Goal: Task Accomplishment & Management: Manage account settings

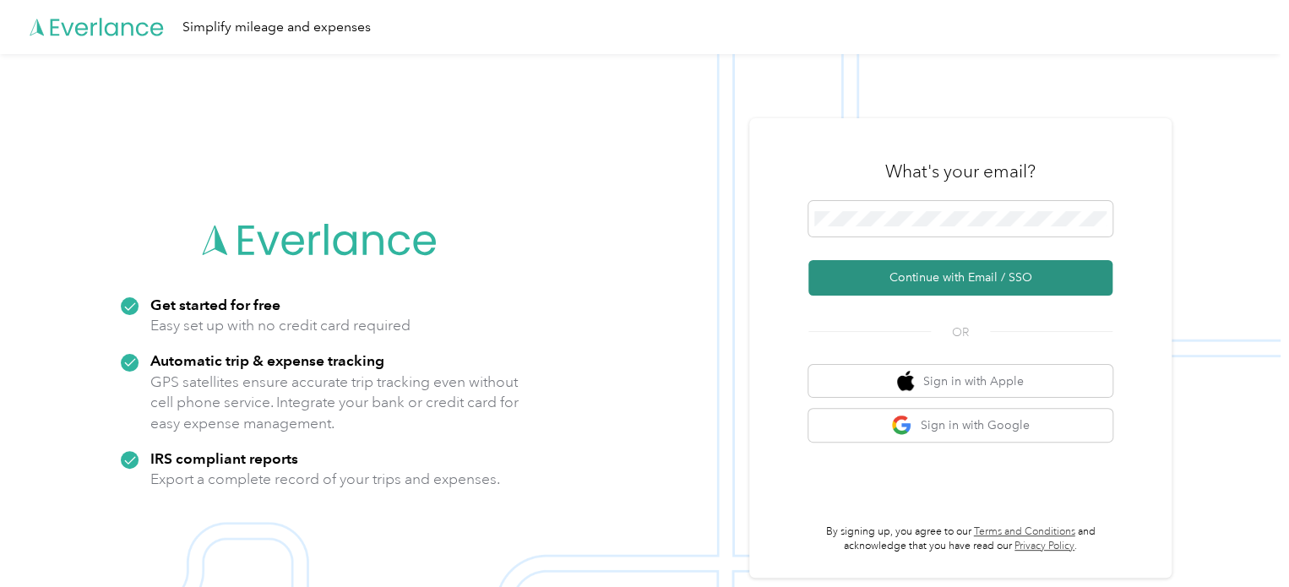
click at [943, 277] on button "Continue with Email / SSO" at bounding box center [960, 277] width 304 height 35
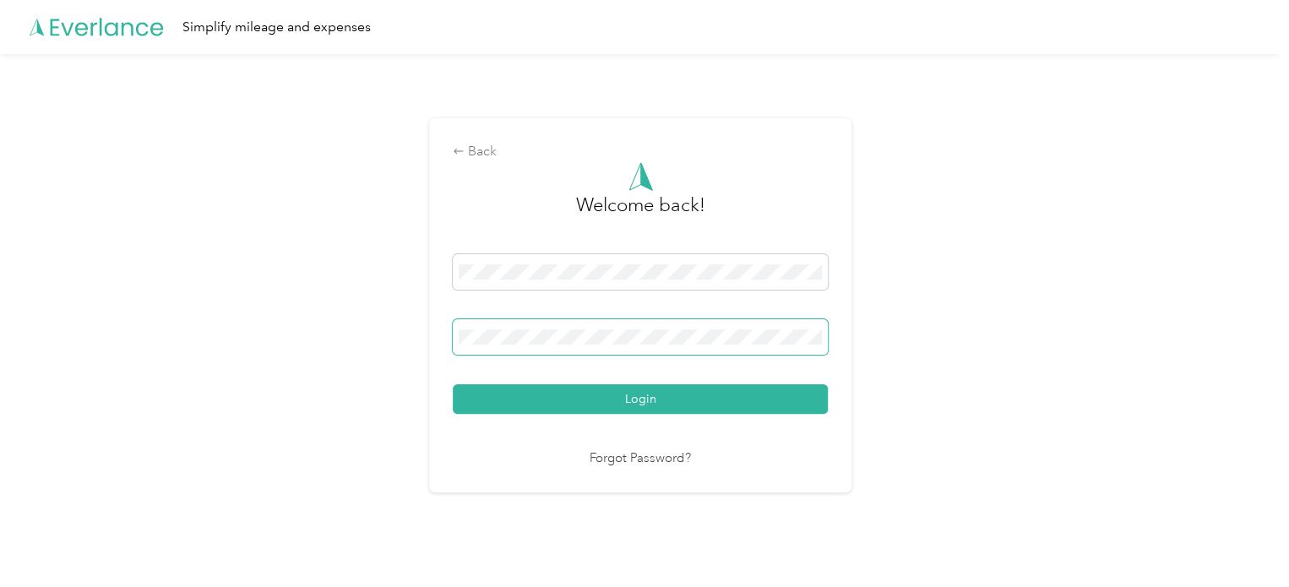
click at [453, 384] on button "Login" at bounding box center [640, 399] width 375 height 30
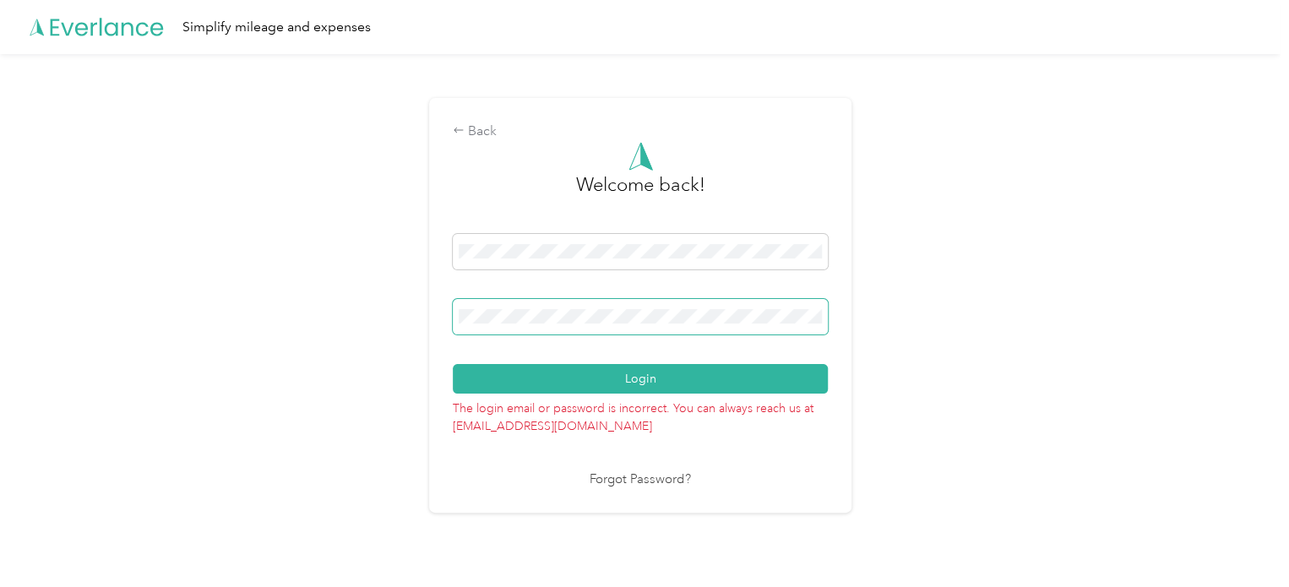
click at [662, 337] on div at bounding box center [640, 319] width 375 height 41
click at [453, 364] on button "Login" at bounding box center [640, 379] width 375 height 30
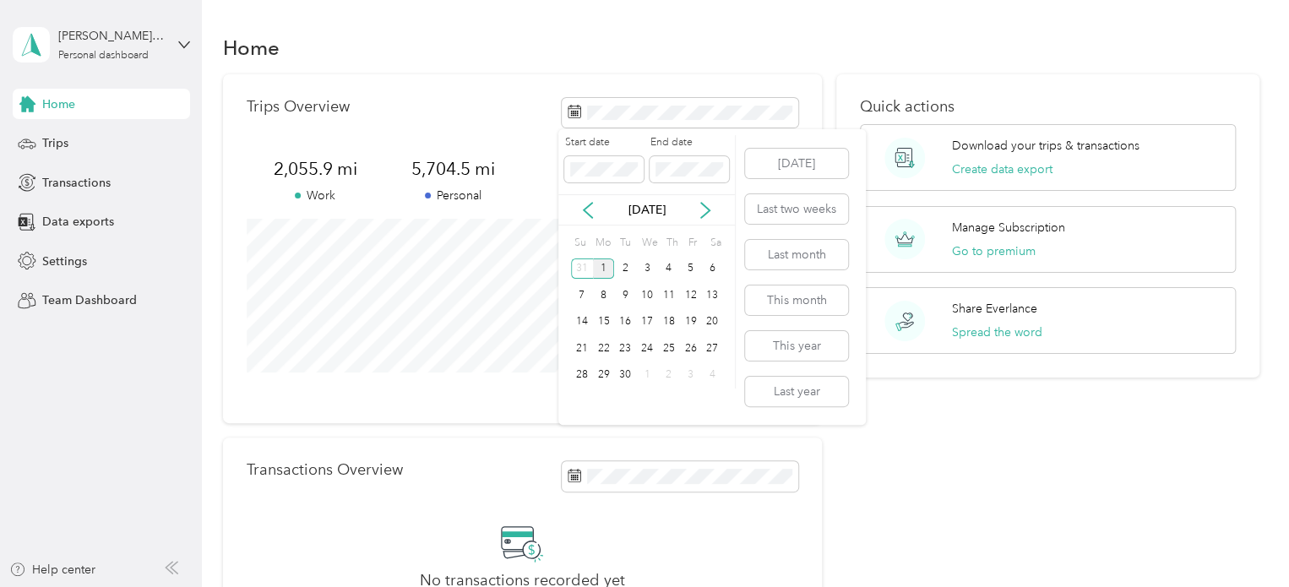
click at [605, 264] on div "1" at bounding box center [604, 268] width 22 height 21
click at [622, 369] on div "30" at bounding box center [625, 375] width 22 height 21
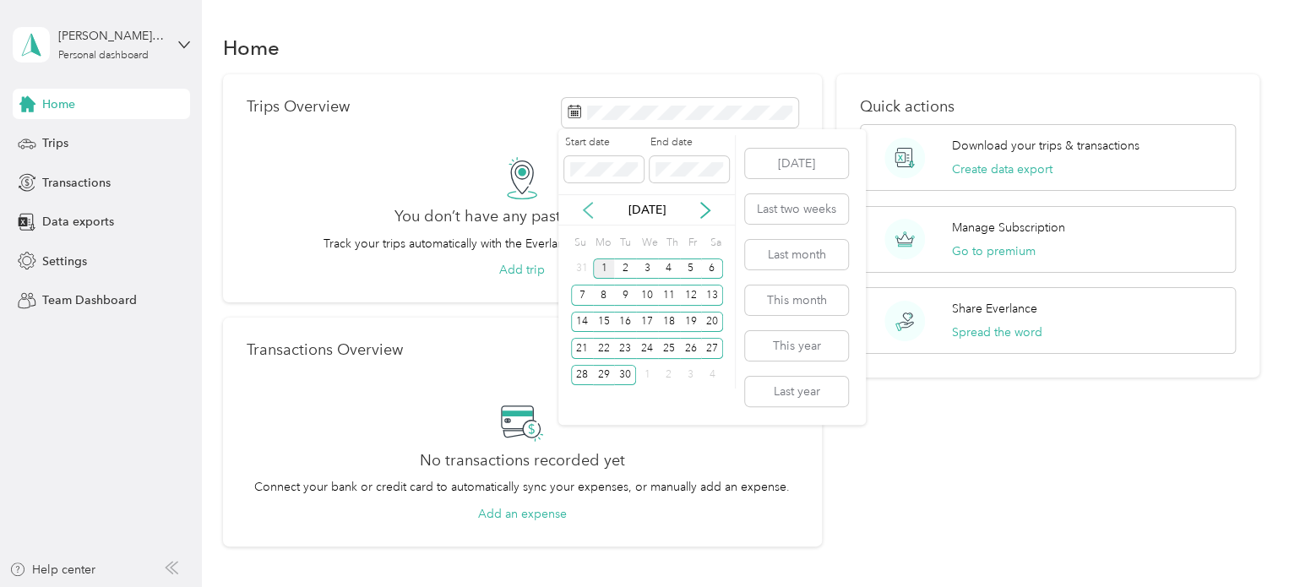
click at [593, 211] on icon at bounding box center [587, 210] width 17 height 17
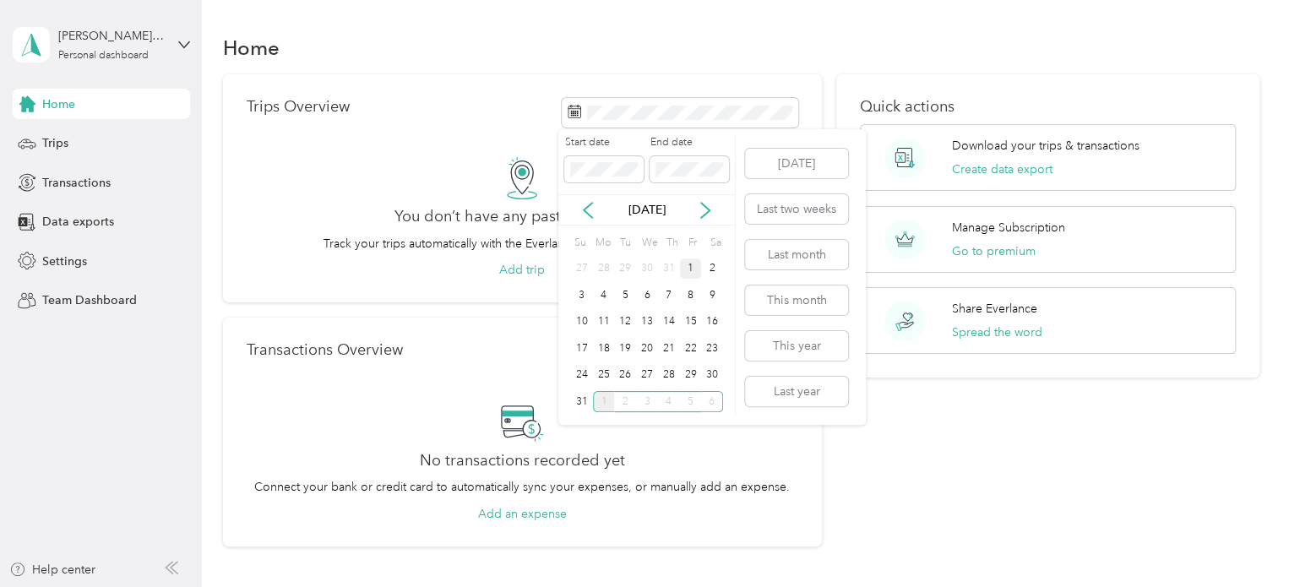
click at [685, 262] on div "1" at bounding box center [691, 268] width 22 height 21
click at [700, 177] on span at bounding box center [688, 169] width 79 height 27
click at [581, 400] on div "31" at bounding box center [582, 401] width 22 height 21
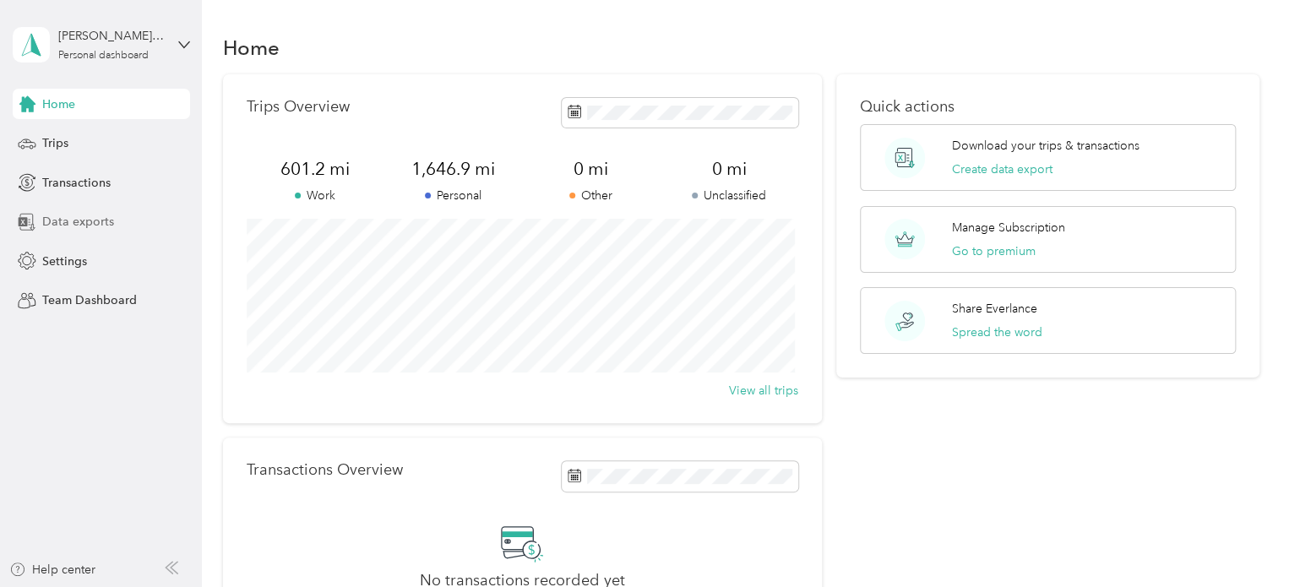
click at [97, 219] on span "Data exports" at bounding box center [78, 222] width 72 height 18
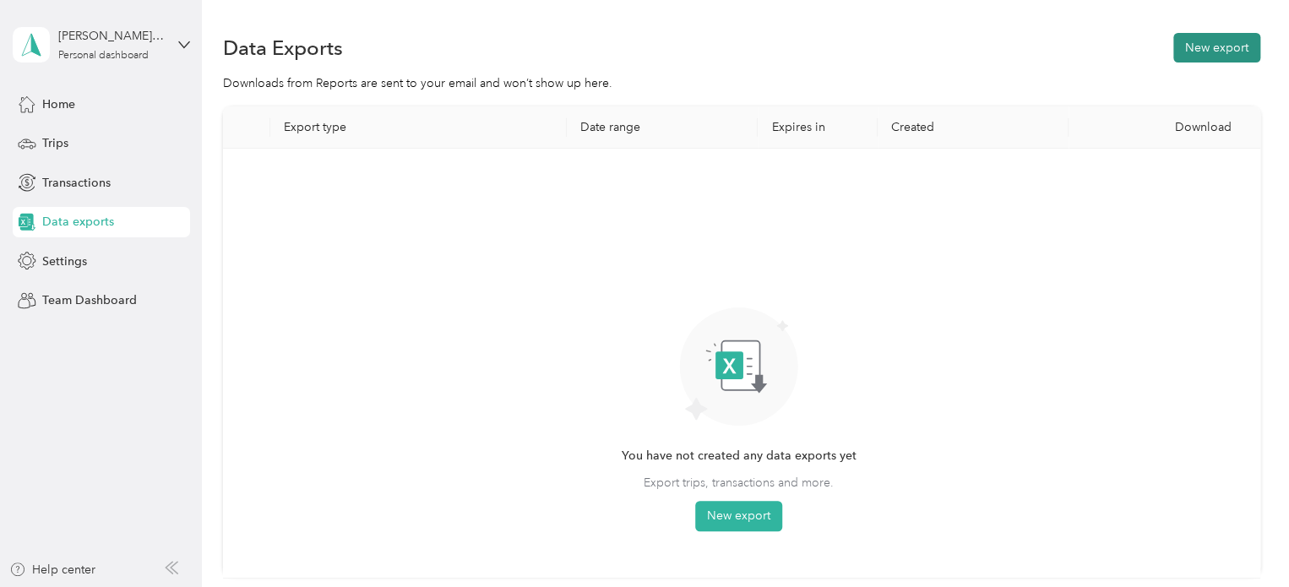
click at [1209, 47] on button "New export" at bounding box center [1216, 48] width 87 height 30
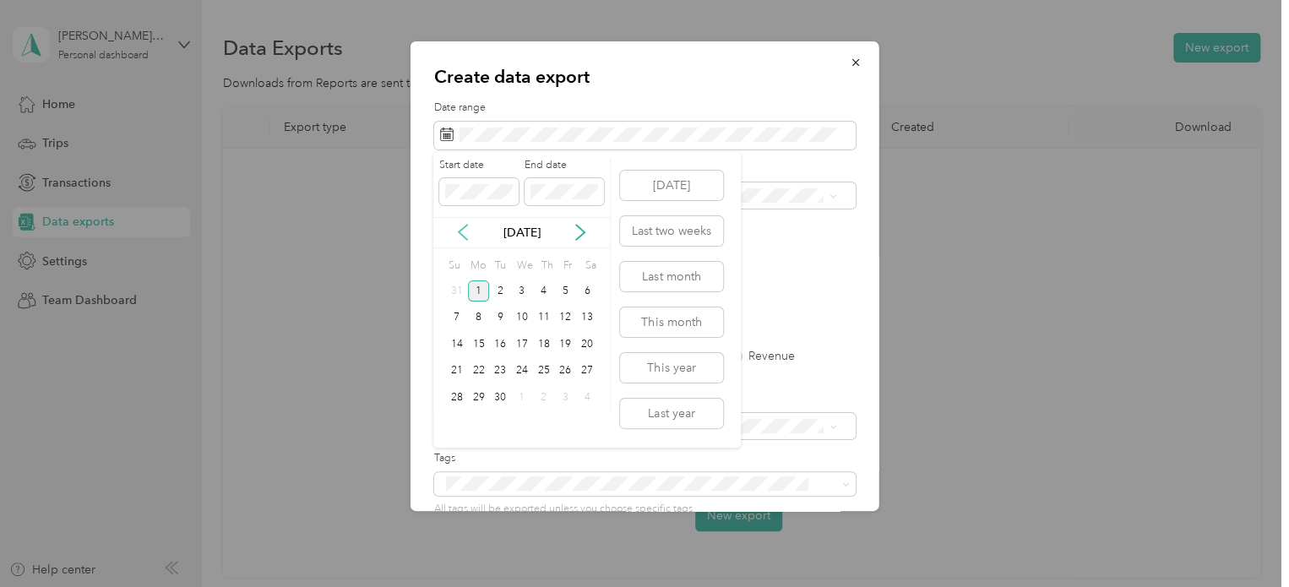
click at [462, 231] on icon at bounding box center [462, 232] width 17 height 17
click at [561, 288] on div "1" at bounding box center [565, 290] width 22 height 21
click at [448, 423] on div "31" at bounding box center [457, 424] width 22 height 21
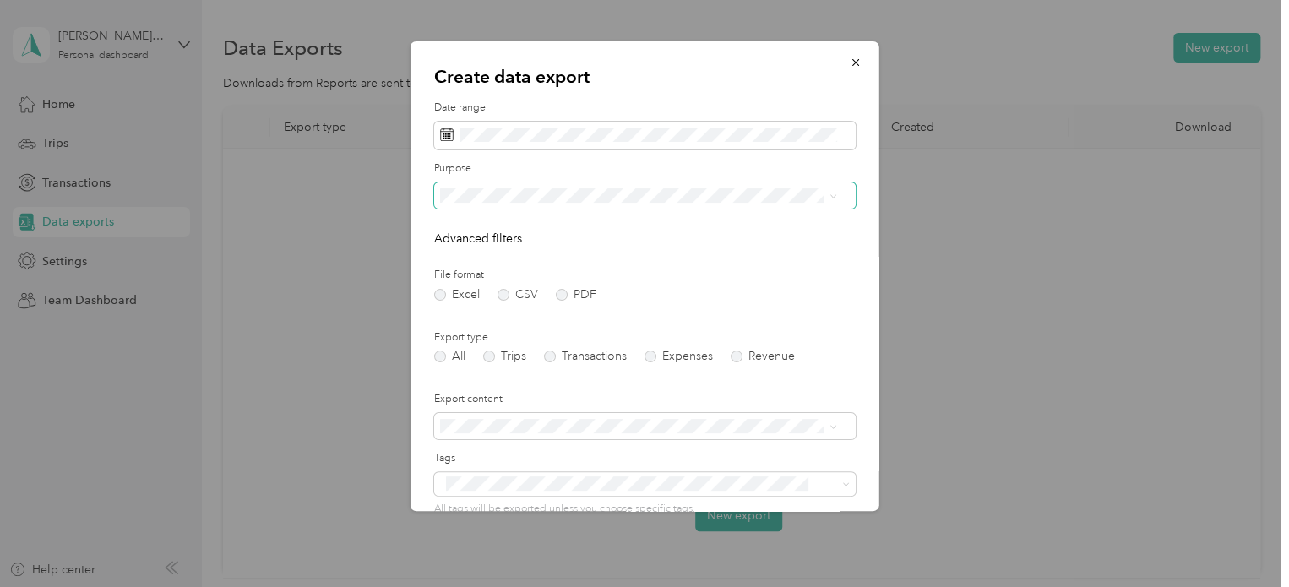
click at [608, 203] on span at bounding box center [644, 195] width 421 height 27
click at [753, 256] on div "Work" at bounding box center [637, 254] width 385 height 18
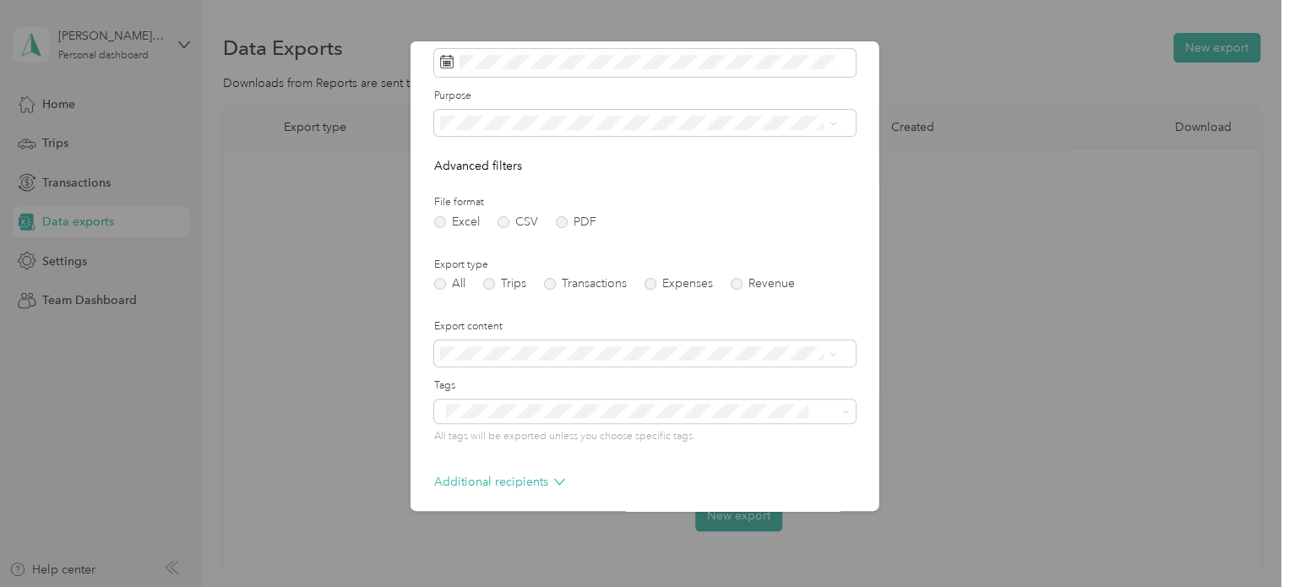
scroll to position [144, 0]
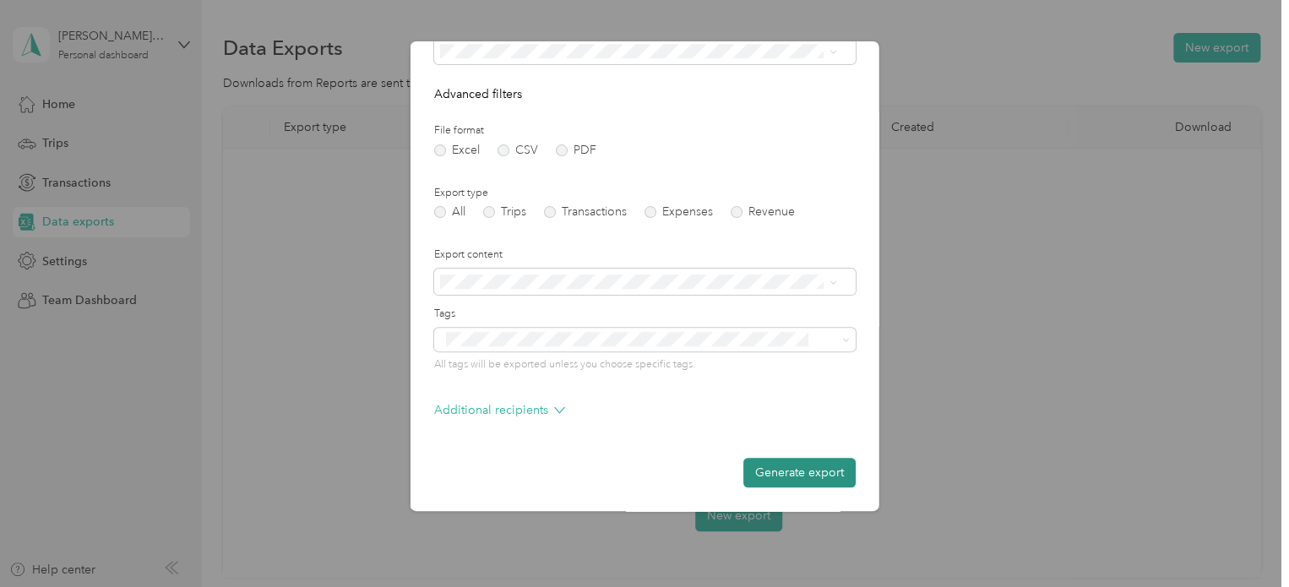
click at [752, 473] on button "Generate export" at bounding box center [799, 473] width 112 height 30
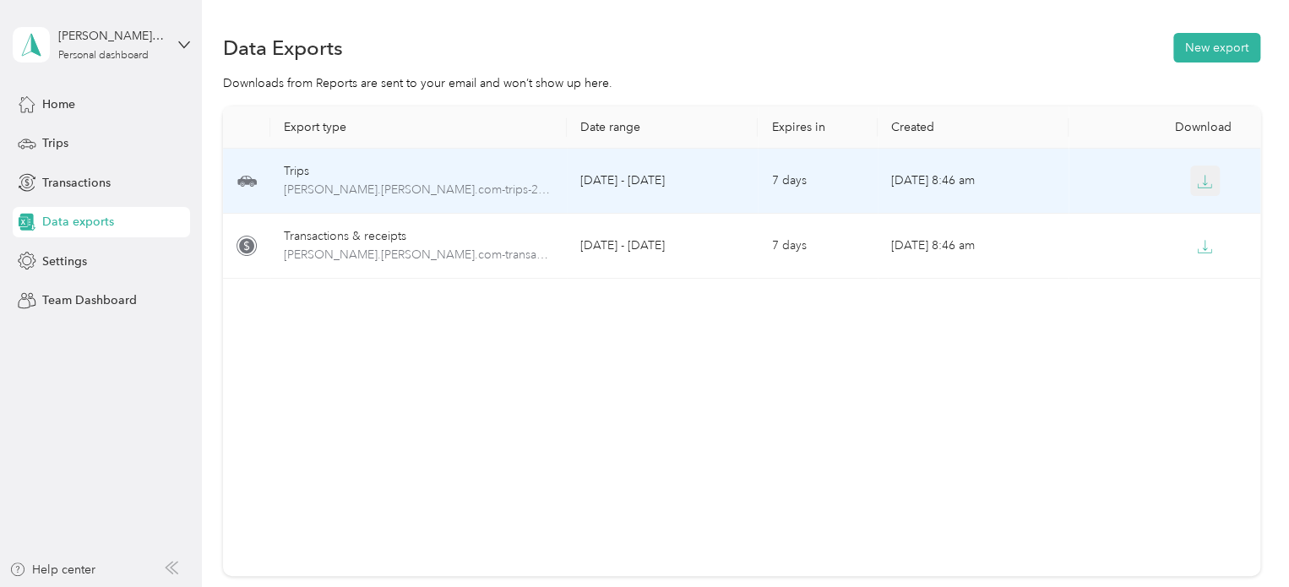
click at [1207, 181] on icon "button" at bounding box center [1204, 181] width 15 height 15
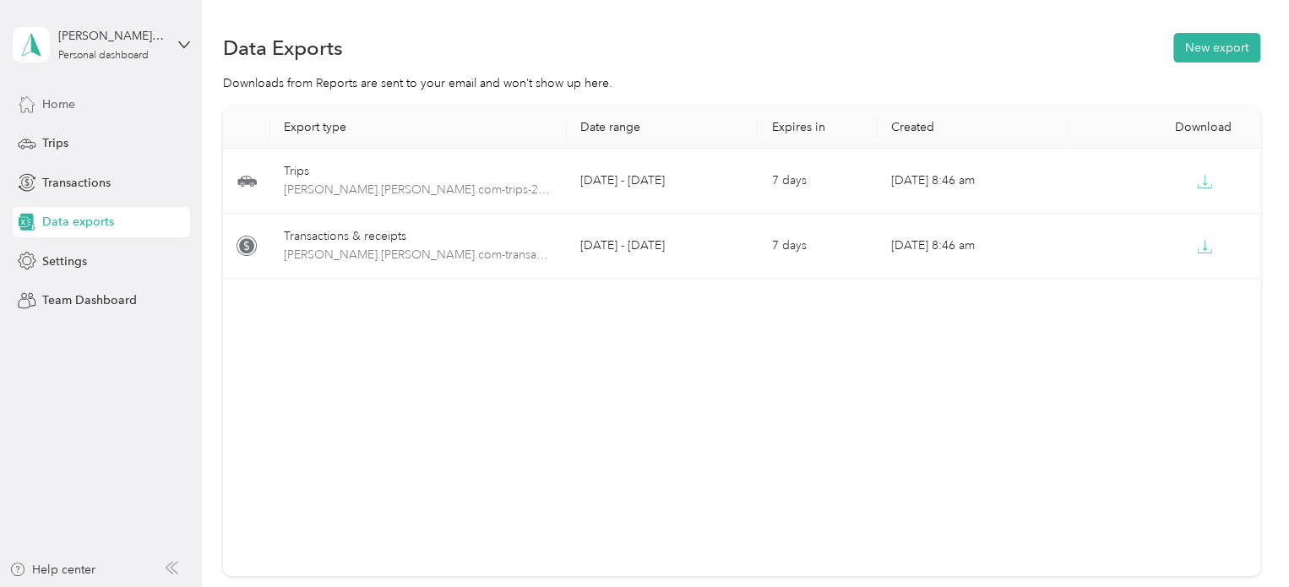
click at [46, 105] on span "Home" at bounding box center [58, 104] width 33 height 18
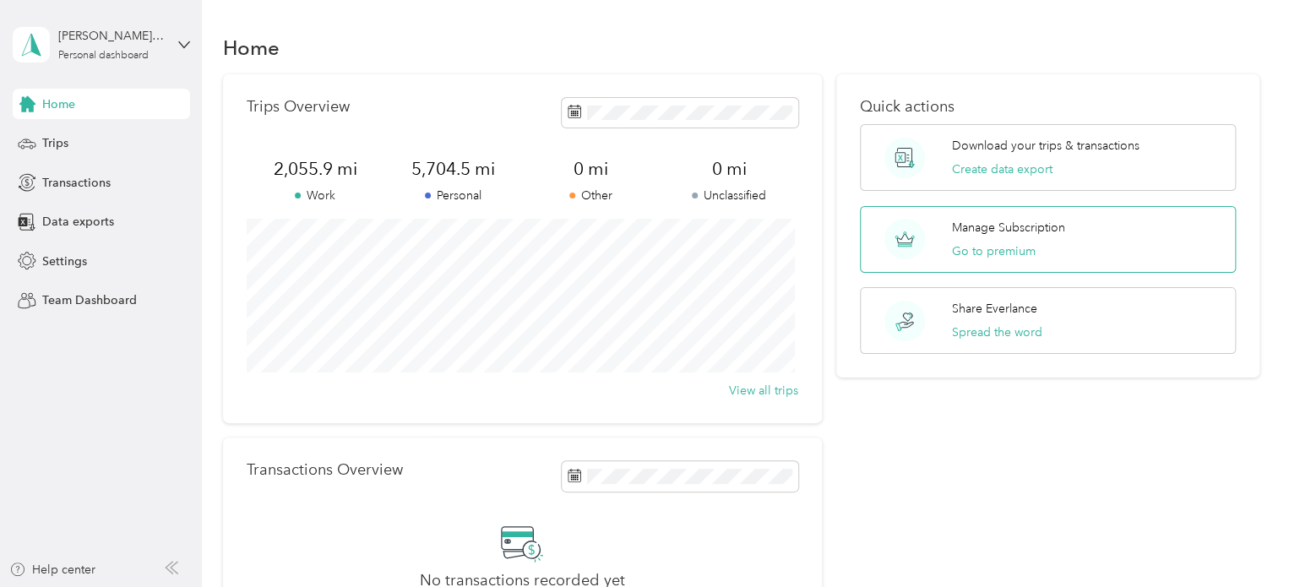
click at [1005, 229] on p "Manage Subscription" at bounding box center [1008, 228] width 113 height 18
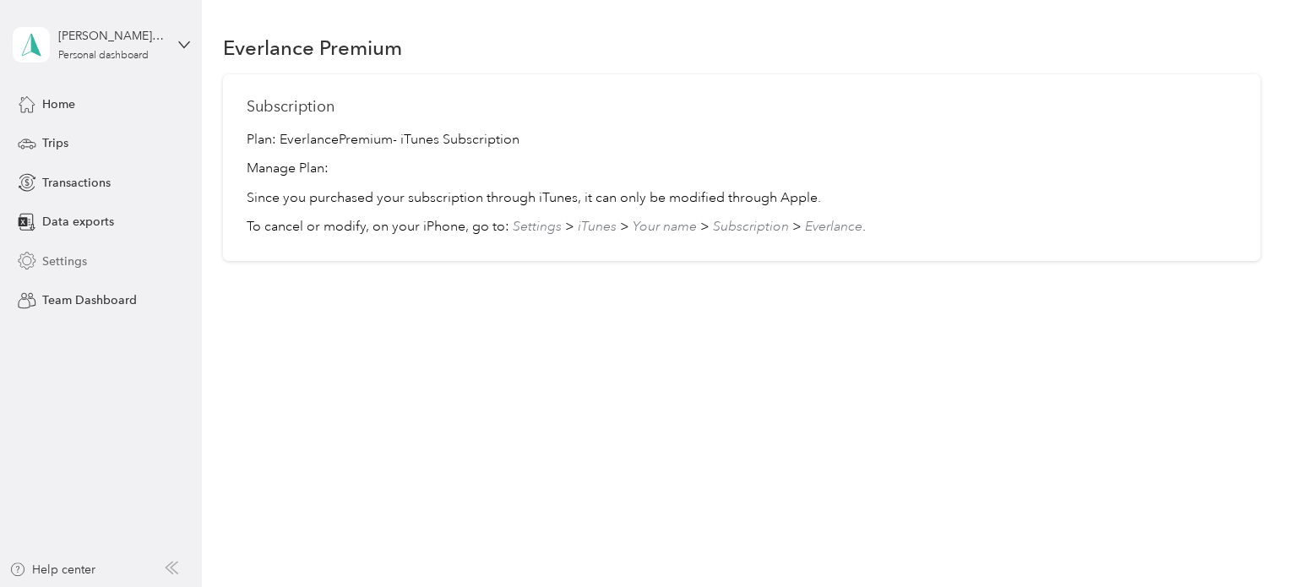
click at [79, 258] on span "Settings" at bounding box center [64, 262] width 45 height 18
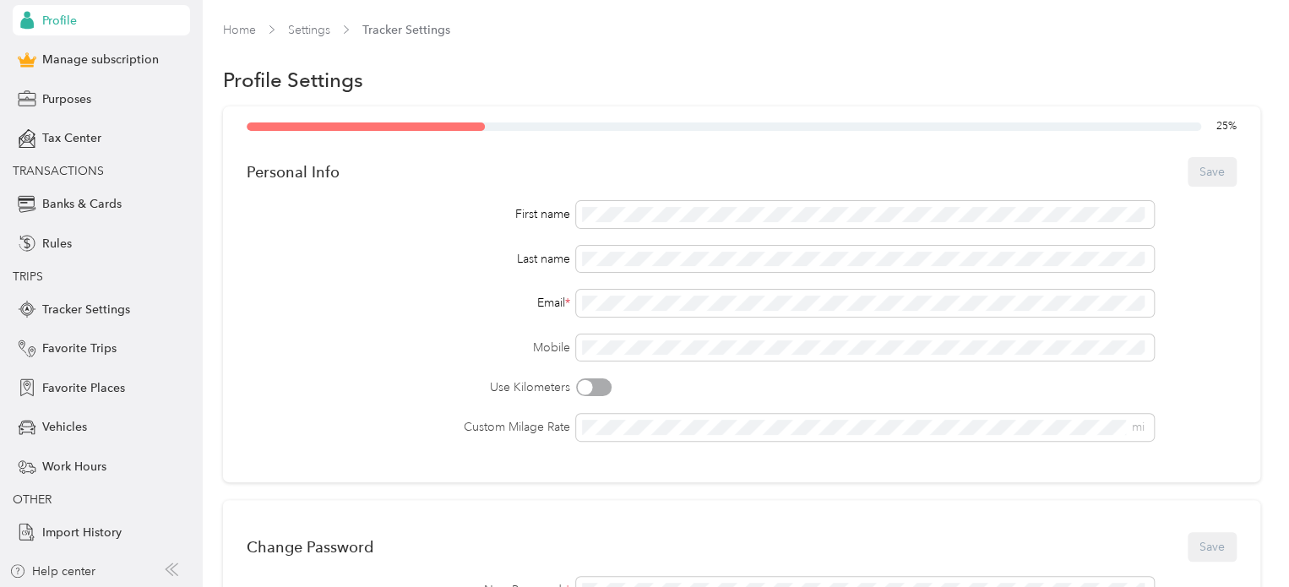
scroll to position [114, 0]
click at [78, 56] on span "Manage subscription" at bounding box center [100, 58] width 117 height 18
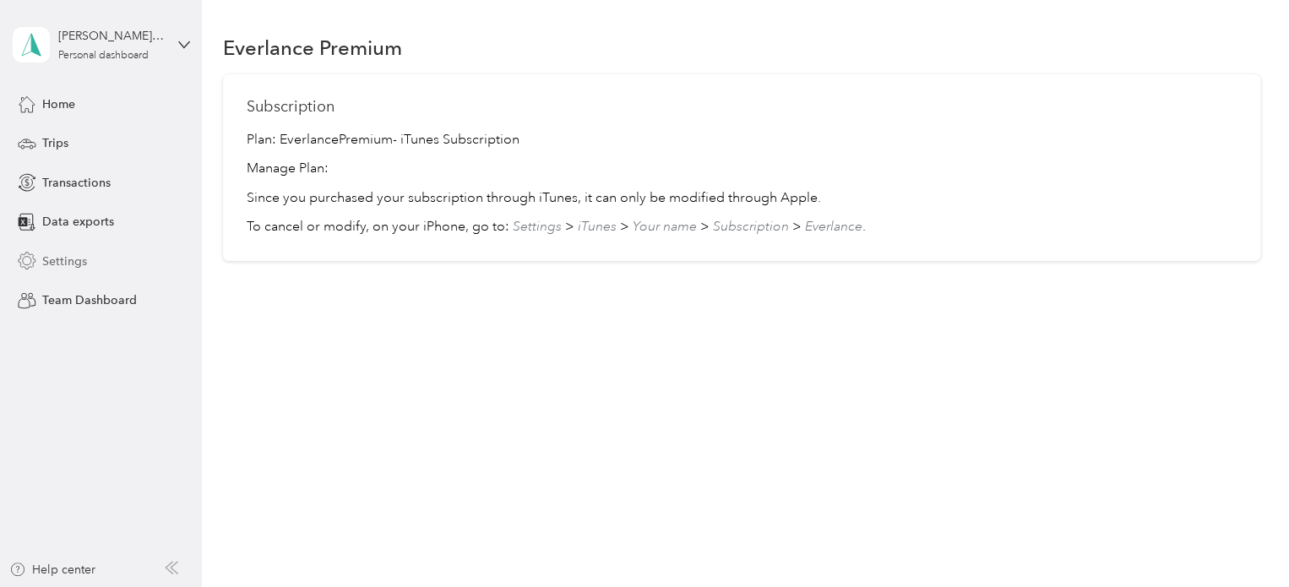
click at [64, 257] on span "Settings" at bounding box center [64, 262] width 45 height 18
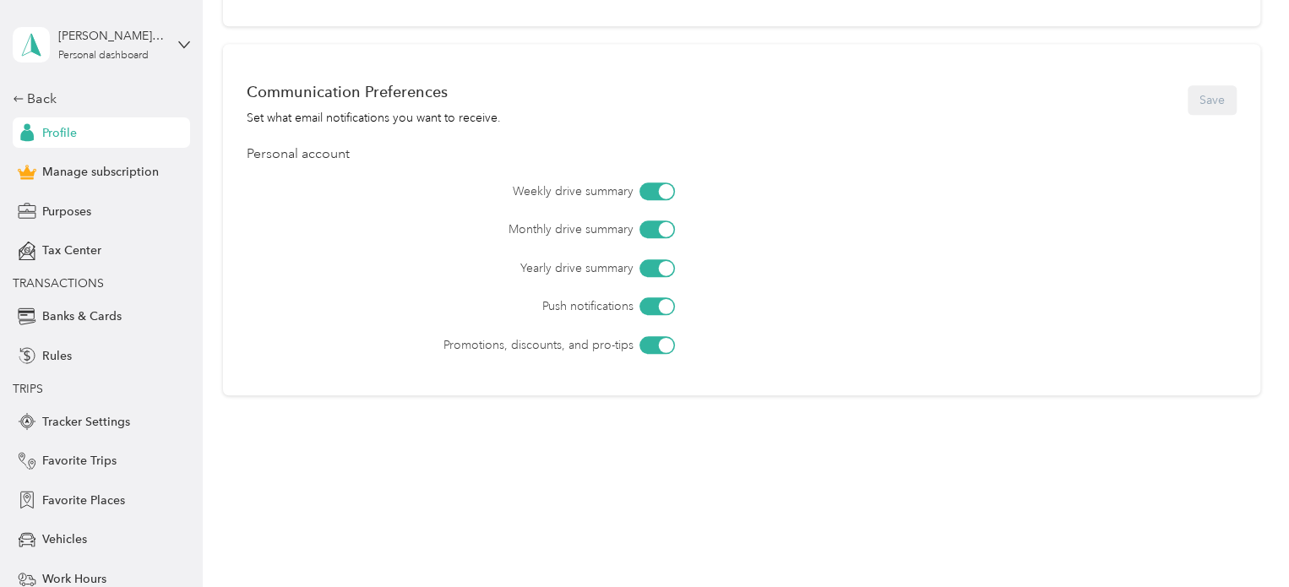
click at [167, 42] on div "[PERSON_NAME][EMAIL_ADDRESS][PERSON_NAME][DOMAIN_NAME] Personal dashboard" at bounding box center [101, 44] width 177 height 59
click at [41, 102] on div "Back" at bounding box center [97, 99] width 169 height 20
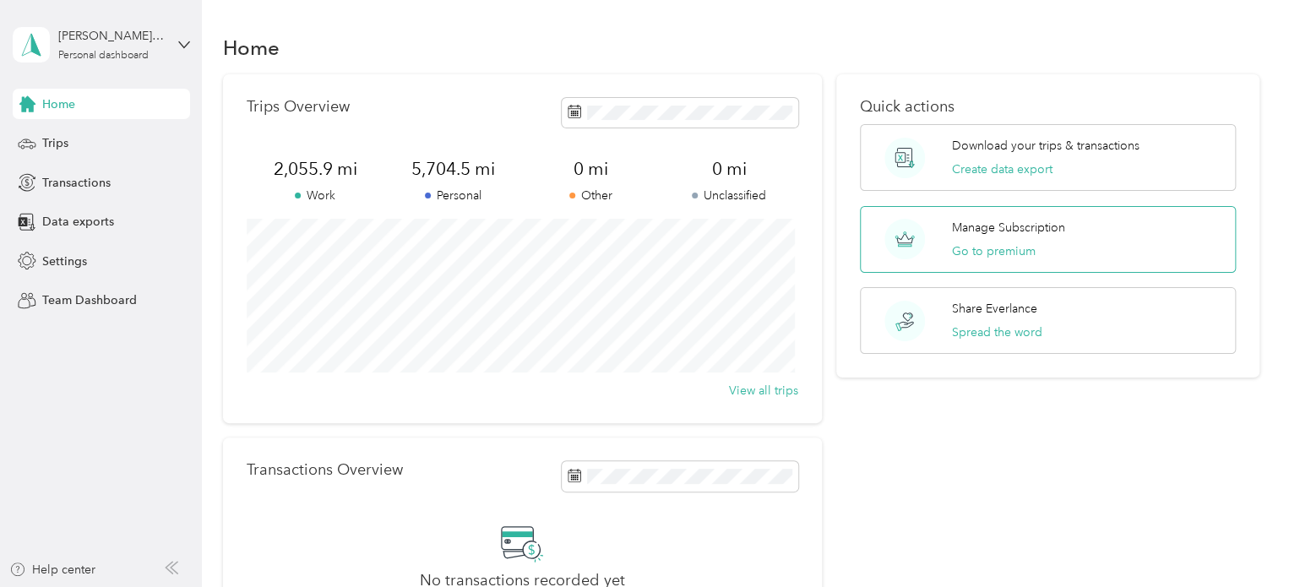
click at [1003, 235] on p "Manage Subscription" at bounding box center [1008, 228] width 113 height 18
